Goal: Task Accomplishment & Management: Complete application form

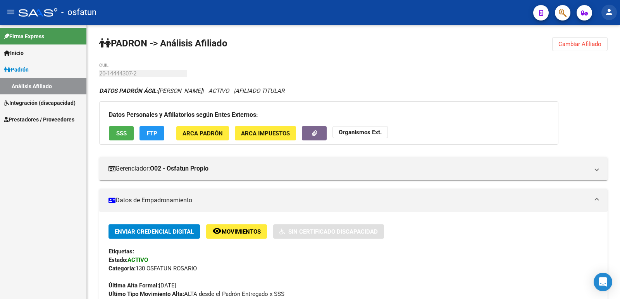
click at [611, 11] on mat-icon "person" at bounding box center [608, 11] width 9 height 9
click at [598, 34] on button "person Mi Perfil" at bounding box center [592, 32] width 47 height 19
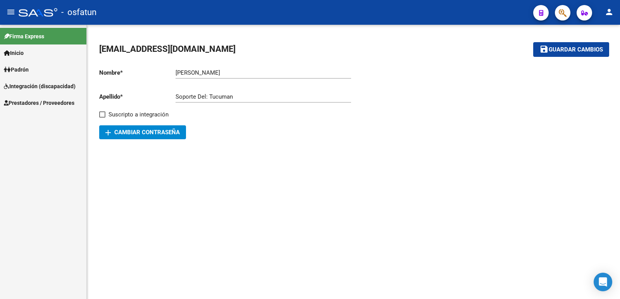
click at [25, 102] on span "Prestadores / Proveedores" at bounding box center [39, 103] width 70 height 9
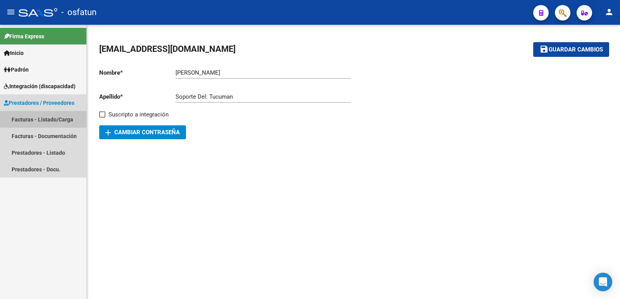
click at [26, 120] on link "Facturas - Listado/Carga" at bounding box center [43, 119] width 86 height 17
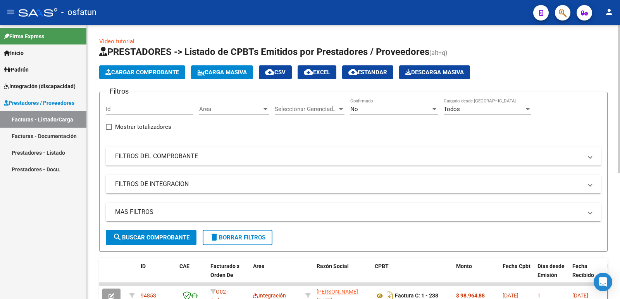
click at [133, 72] on span "Cargar Comprobante" at bounding box center [142, 72] width 74 height 7
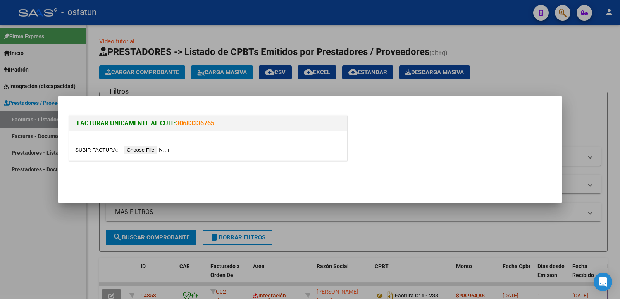
click at [150, 148] on input "file" at bounding box center [124, 150] width 98 height 8
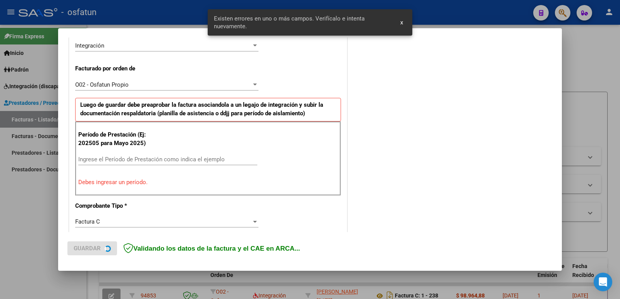
scroll to position [211, 0]
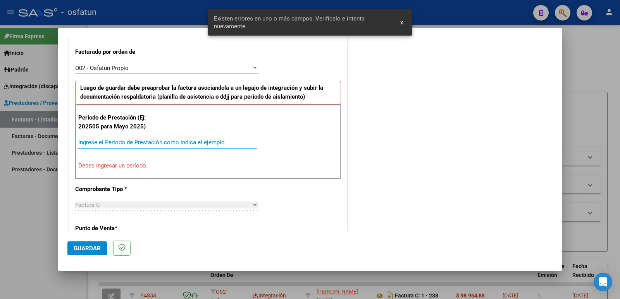
click at [98, 144] on input "Ingrese el Período de Prestación como indica el ejemplo" at bounding box center [167, 142] width 179 height 7
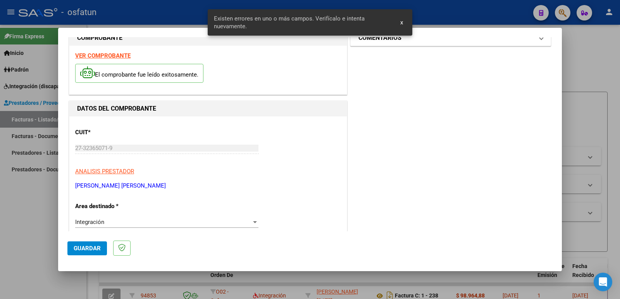
scroll to position [0, 0]
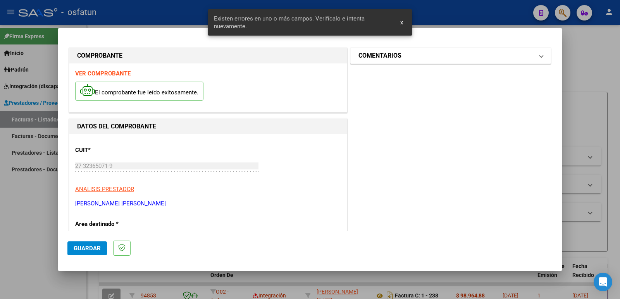
type input "202508"
click at [391, 58] on h1 "COMENTARIOS" at bounding box center [379, 55] width 43 height 9
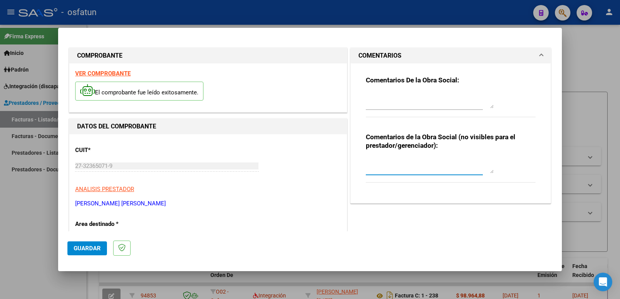
click at [370, 170] on textarea at bounding box center [430, 165] width 128 height 15
type textarea "Fc Cargada por [PERSON_NAME]. [PERSON_NAME] / sin verificación de legajo"
click at [96, 246] on span "Guardar" at bounding box center [87, 248] width 27 height 7
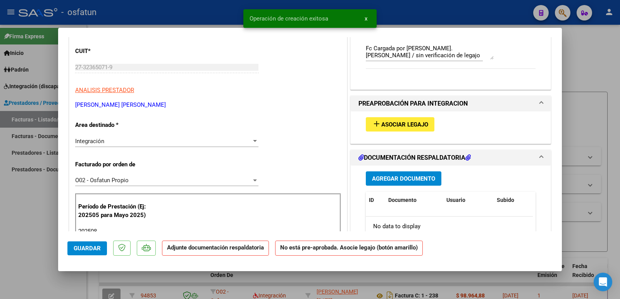
scroll to position [116, 0]
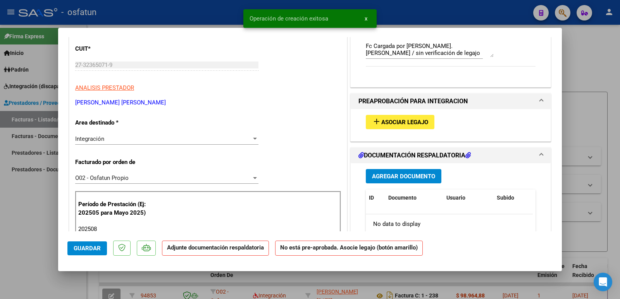
click at [385, 118] on button "add Asociar Legajo" at bounding box center [400, 122] width 69 height 14
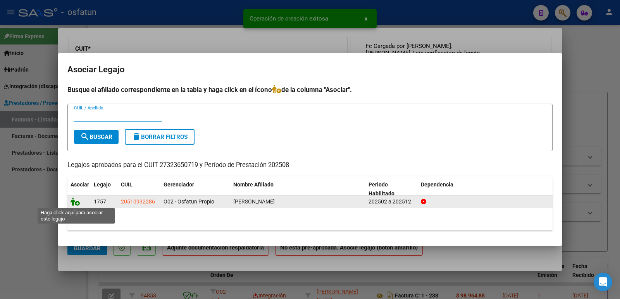
click at [73, 203] on icon at bounding box center [74, 202] width 9 height 9
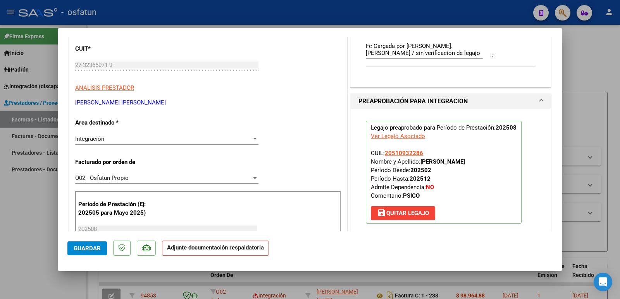
scroll to position [232, 0]
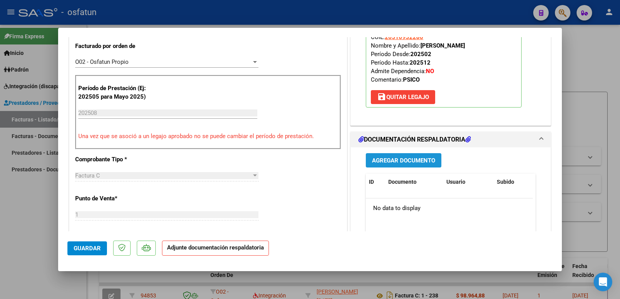
click at [397, 161] on span "Agregar Documento" at bounding box center [403, 160] width 63 height 7
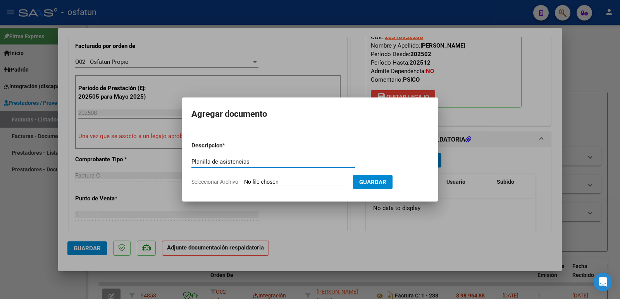
type input "Planilla de asistencias"
click at [269, 184] on input "Seleccionar Archivo" at bounding box center [295, 182] width 103 height 7
type input "C:\fakepath\AlbarracinAgosto.pdf"
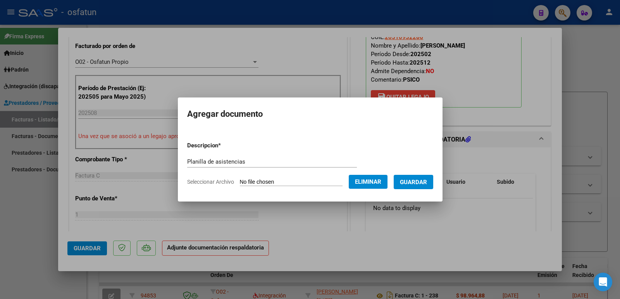
click at [411, 181] on span "Guardar" at bounding box center [413, 182] width 27 height 7
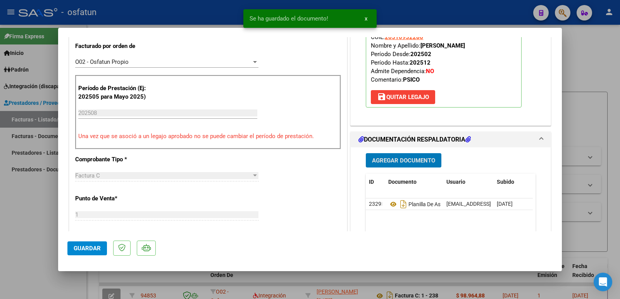
click at [404, 157] on span "Agregar Documento" at bounding box center [403, 160] width 63 height 7
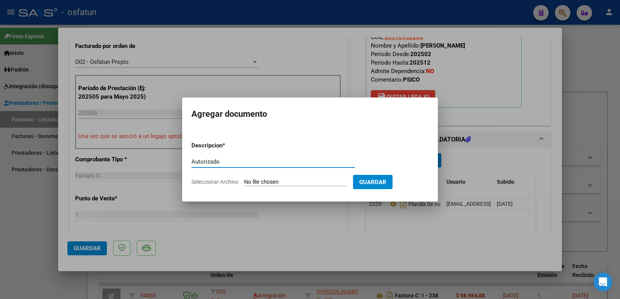
type input "Autorizado"
click at [293, 182] on input "Seleccionar Archivo" at bounding box center [295, 182] width 103 height 7
type input "C:\fakepath\Psicologia 2025 Autorizado.pdf"
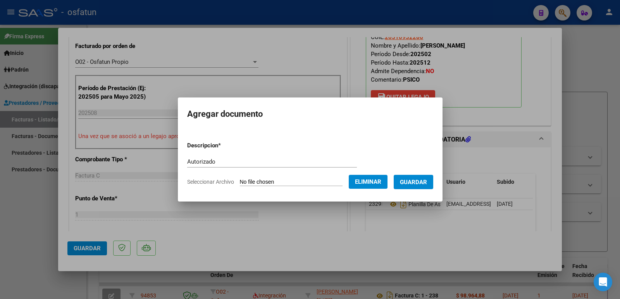
click at [426, 186] on button "Guardar" at bounding box center [414, 182] width 40 height 14
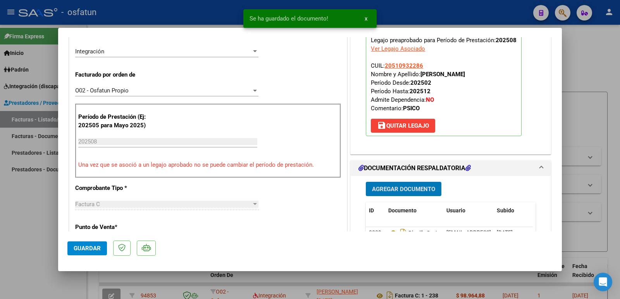
scroll to position [155, 0]
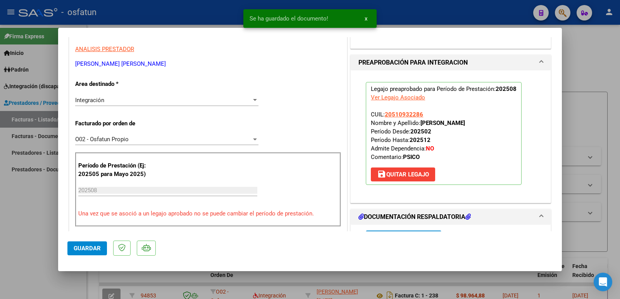
drag, startPoint x: 419, startPoint y: 122, endPoint x: 499, endPoint y: 123, distance: 79.4
click at [511, 123] on p "Legajo preaprobado para Período de Prestación: 202508 Ver Legajo Asociado CUIL:…" at bounding box center [444, 133] width 156 height 103
copy strong "[PERSON_NAME]"
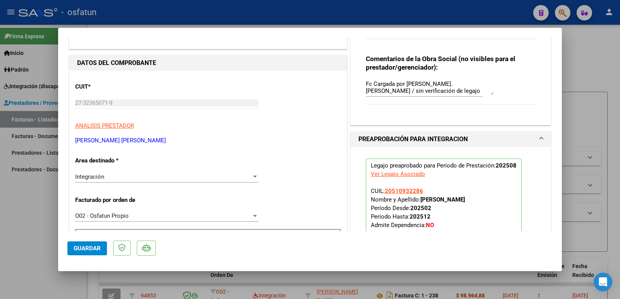
scroll to position [77, 0]
click at [92, 247] on span "Guardar" at bounding box center [87, 248] width 27 height 7
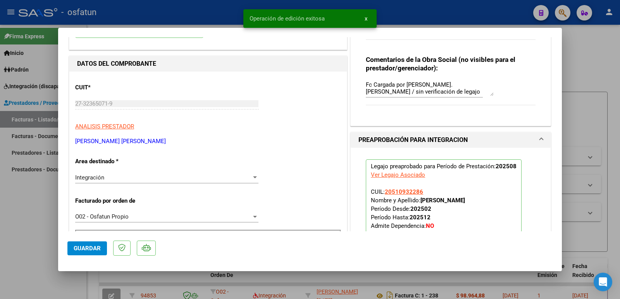
click at [28, 226] on div at bounding box center [310, 149] width 620 height 299
type input "$ 0,00"
